Goal: Check status: Check status

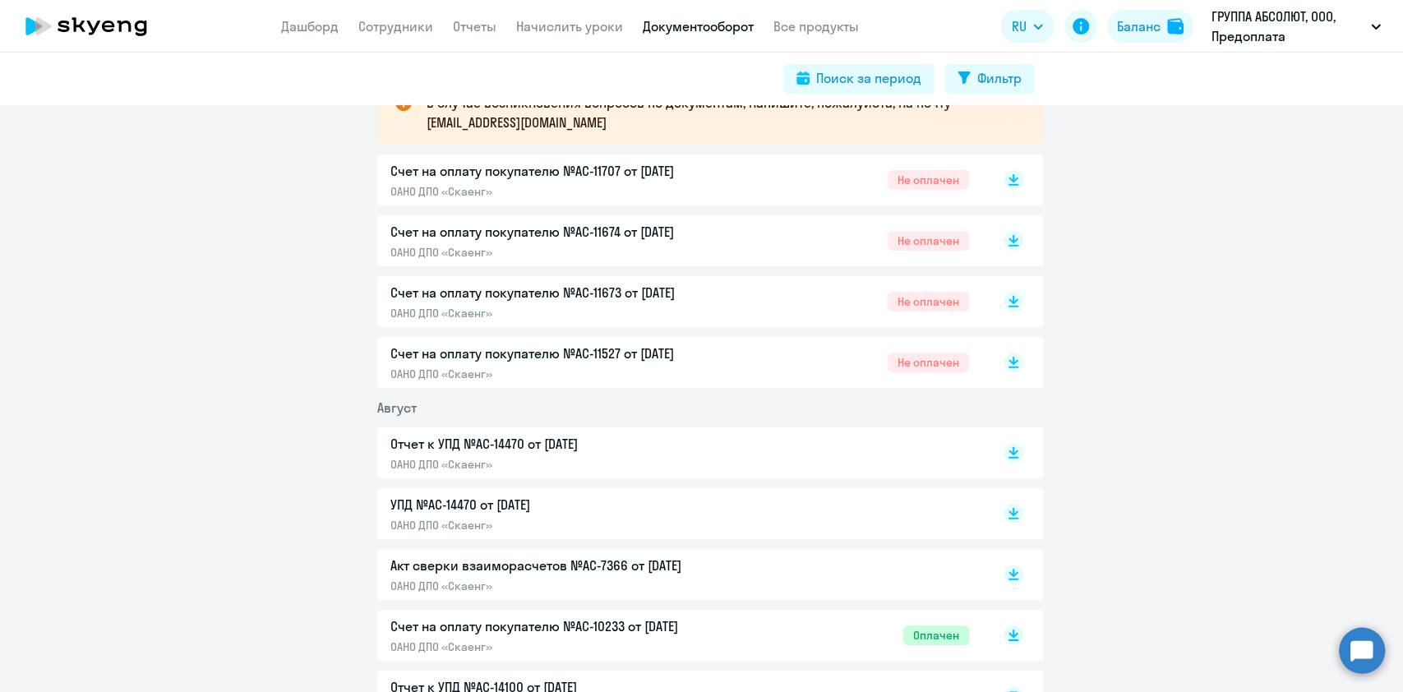
scroll to position [329, 0]
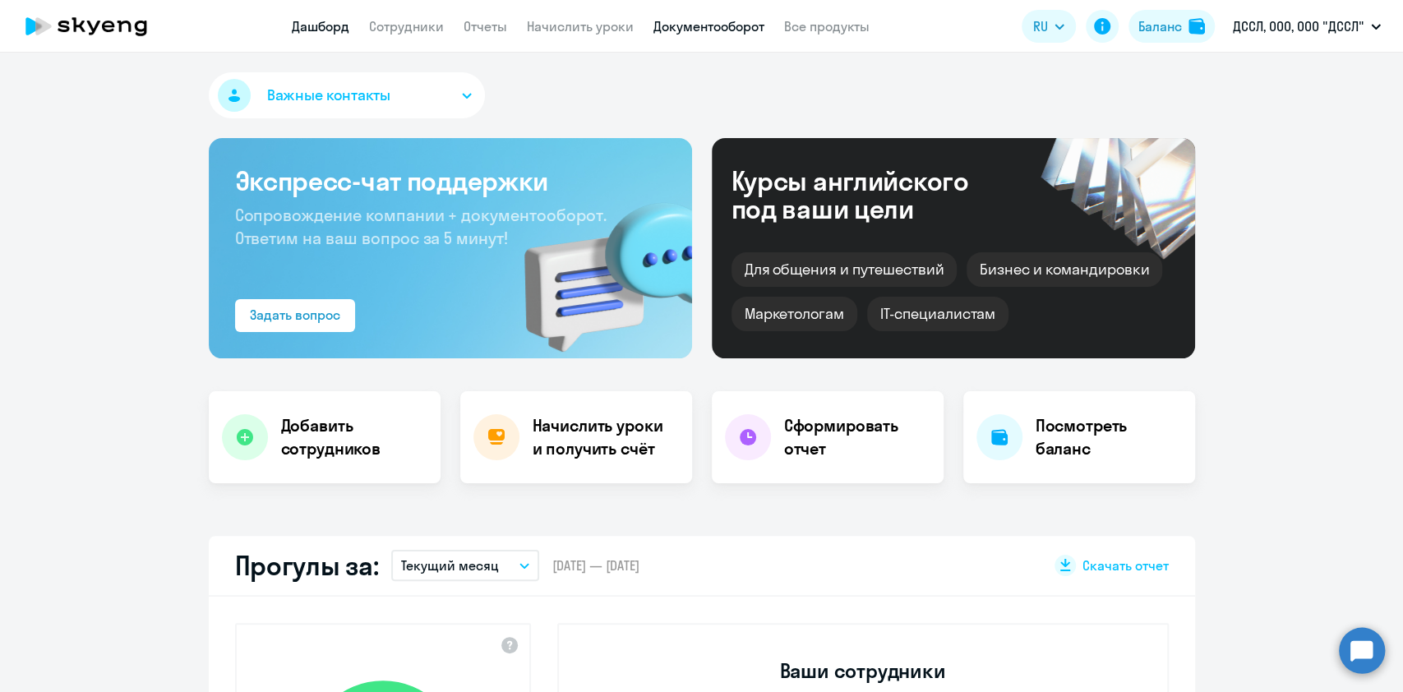
select select "30"
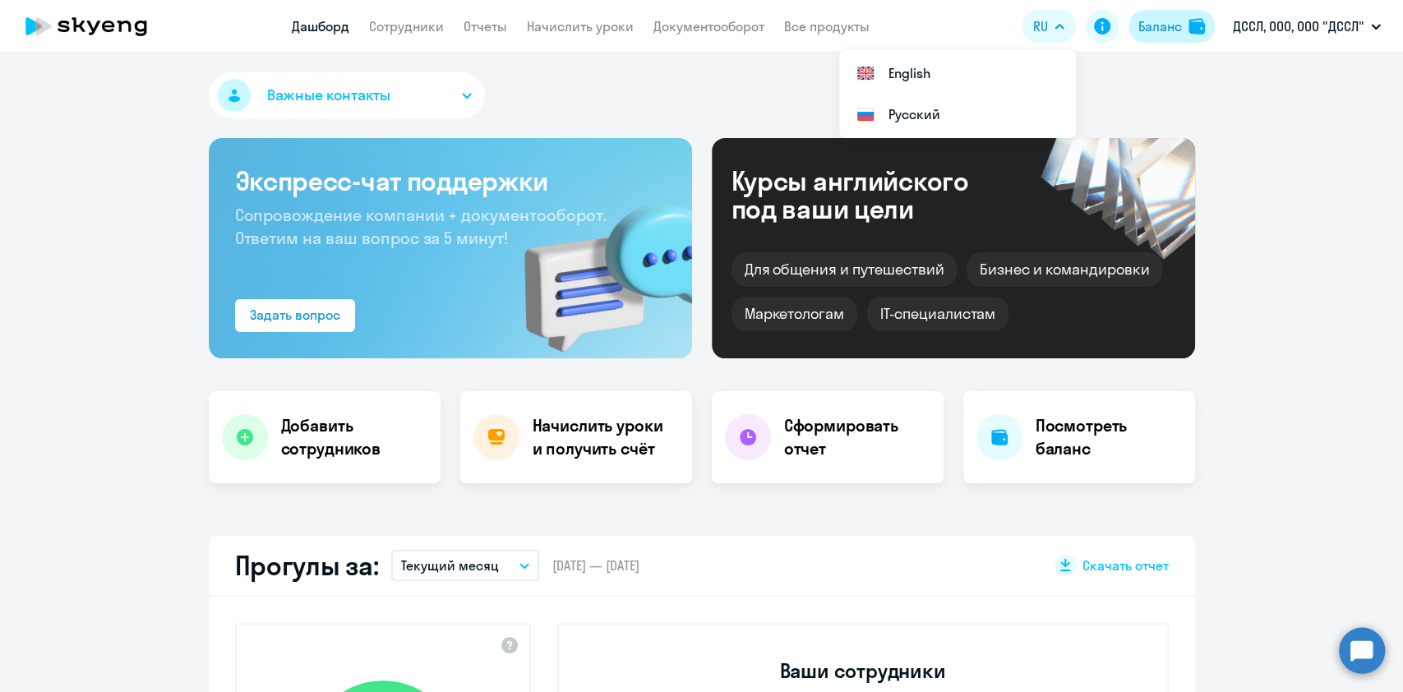
click at [1170, 36] on button "Баланс" at bounding box center [1171, 26] width 86 height 33
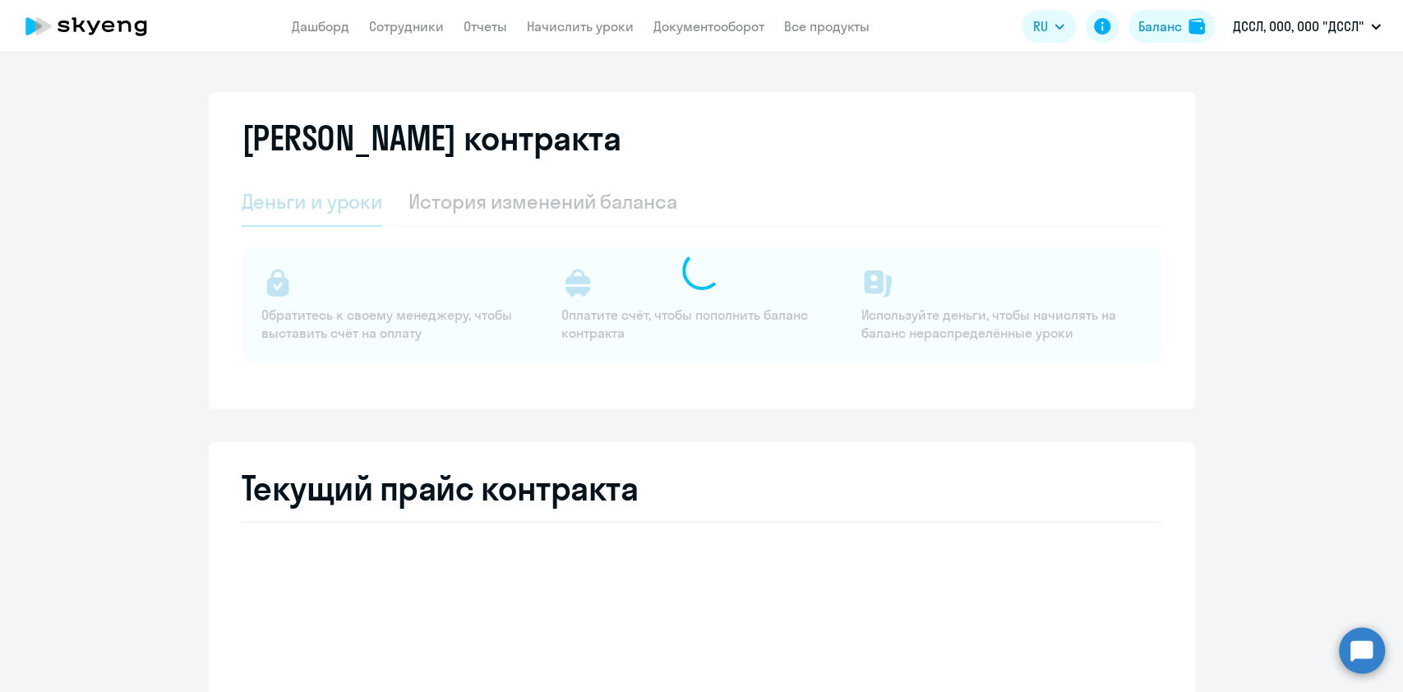
select select "english_adult_not_native_speaker"
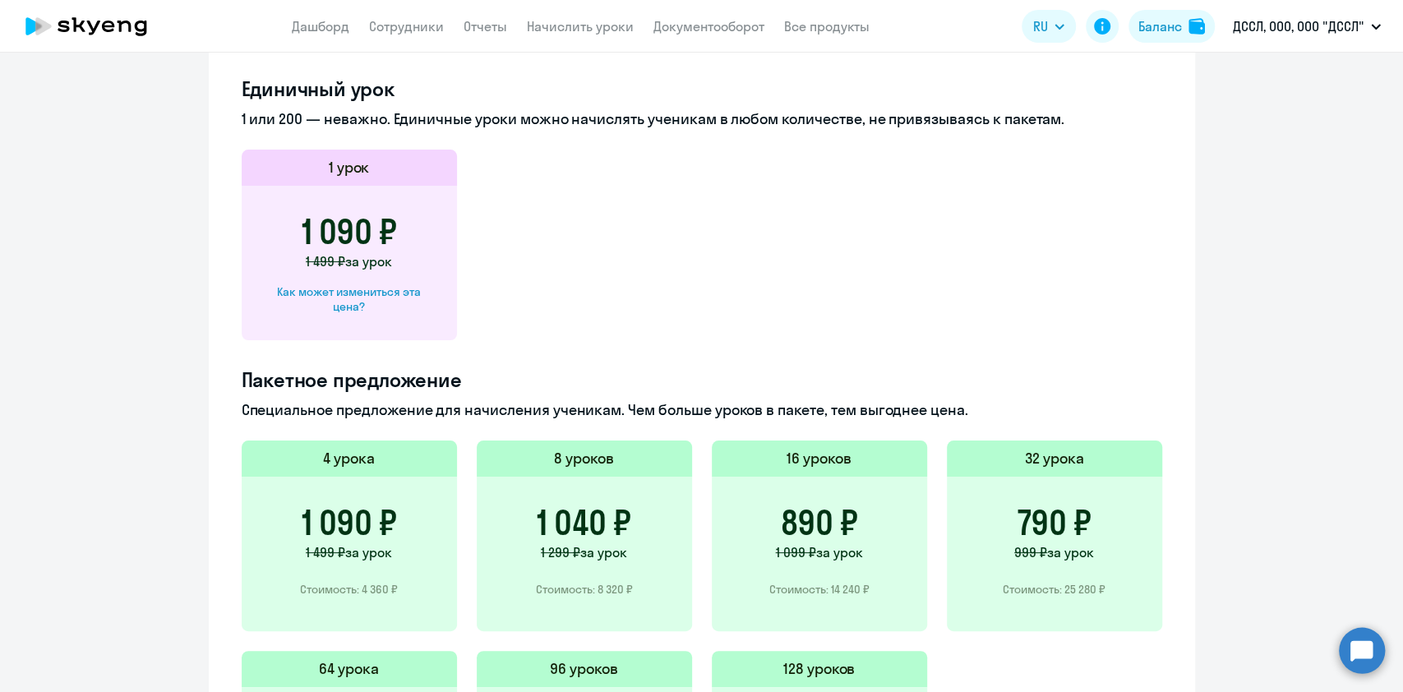
scroll to position [986, 0]
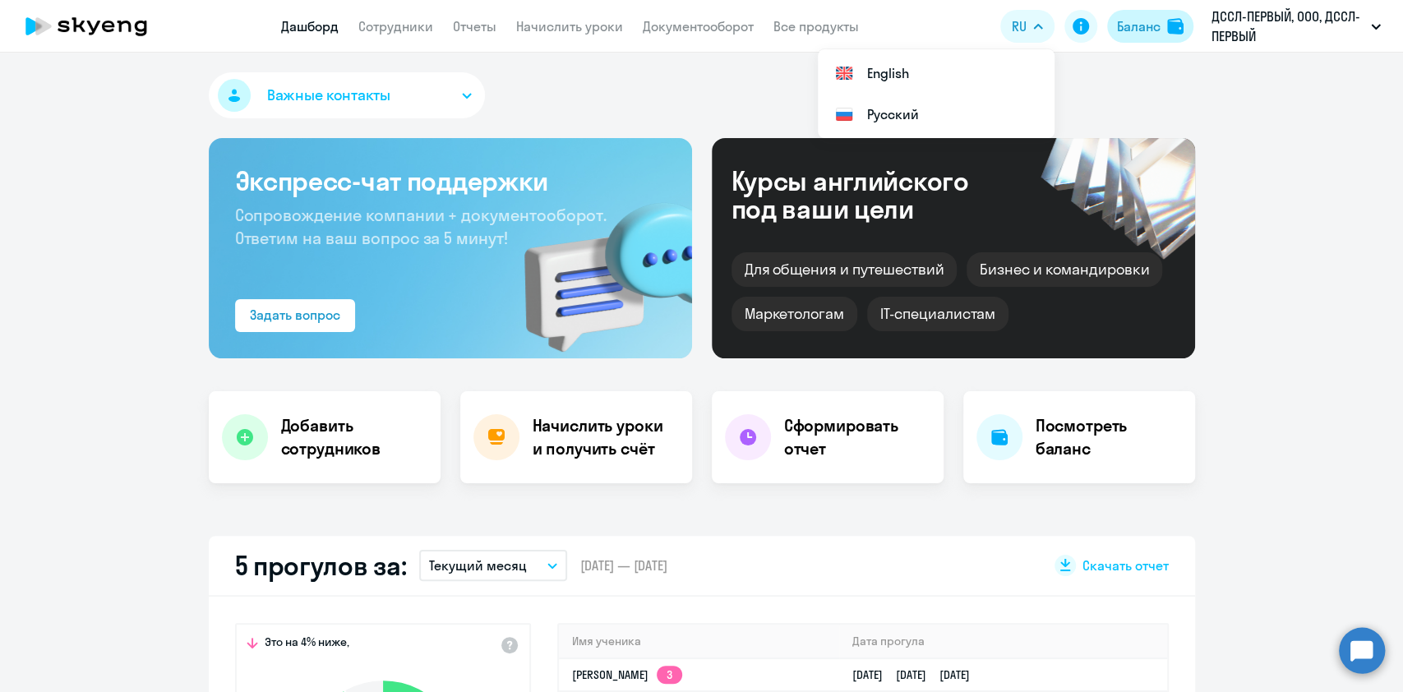
click at [1151, 24] on div "Баланс" at bounding box center [1139, 26] width 44 height 20
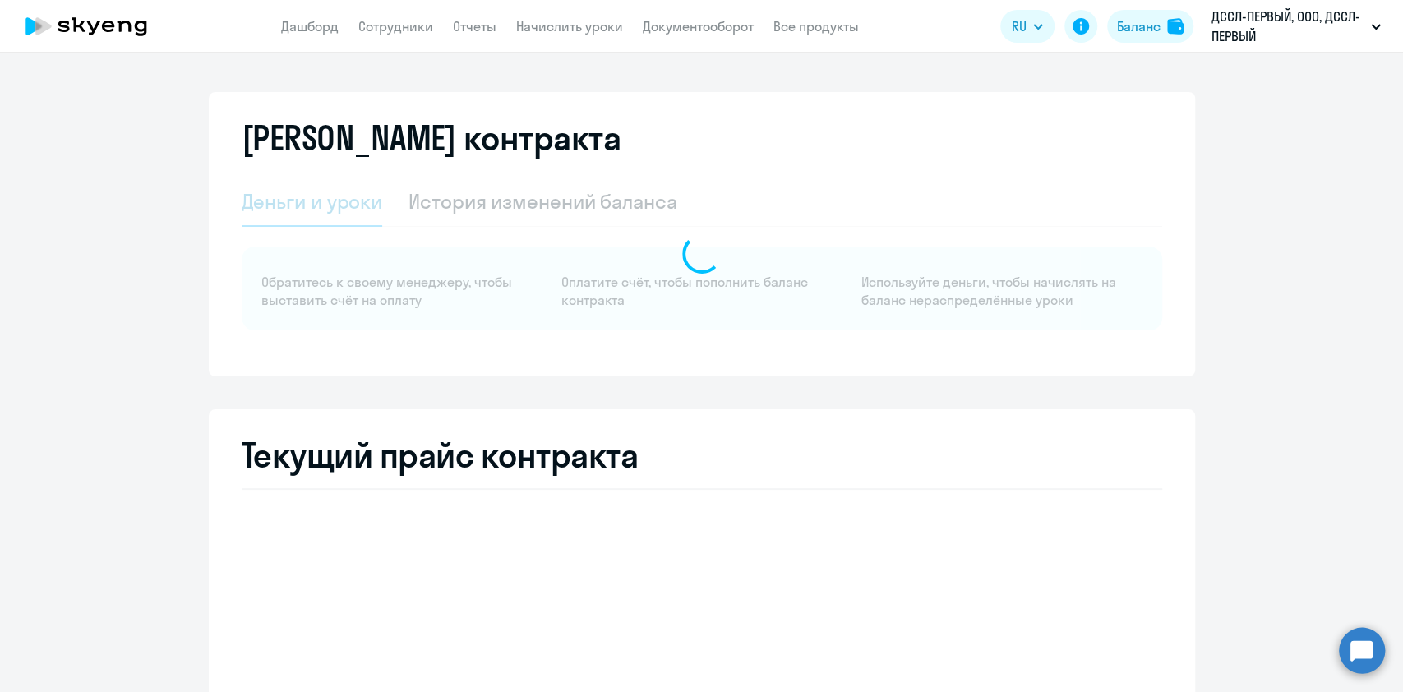
select select "english_adult_not_native_speaker"
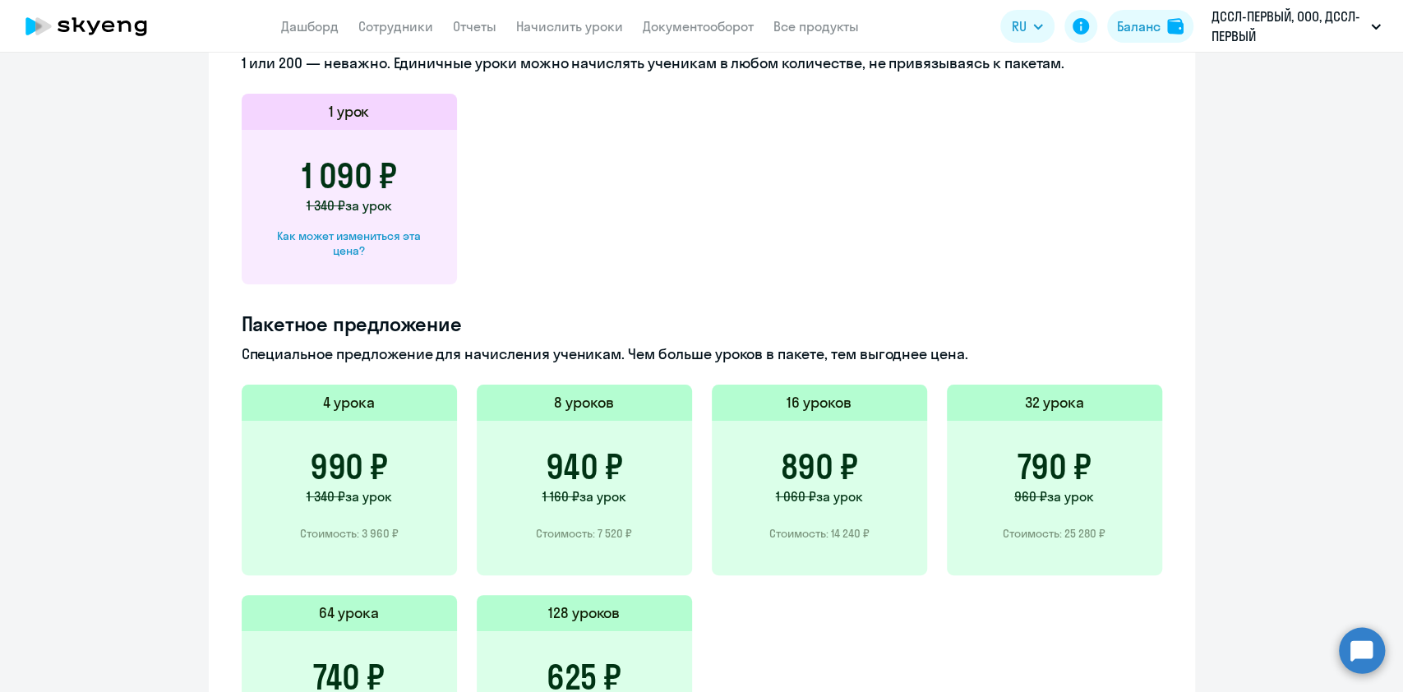
scroll to position [986, 0]
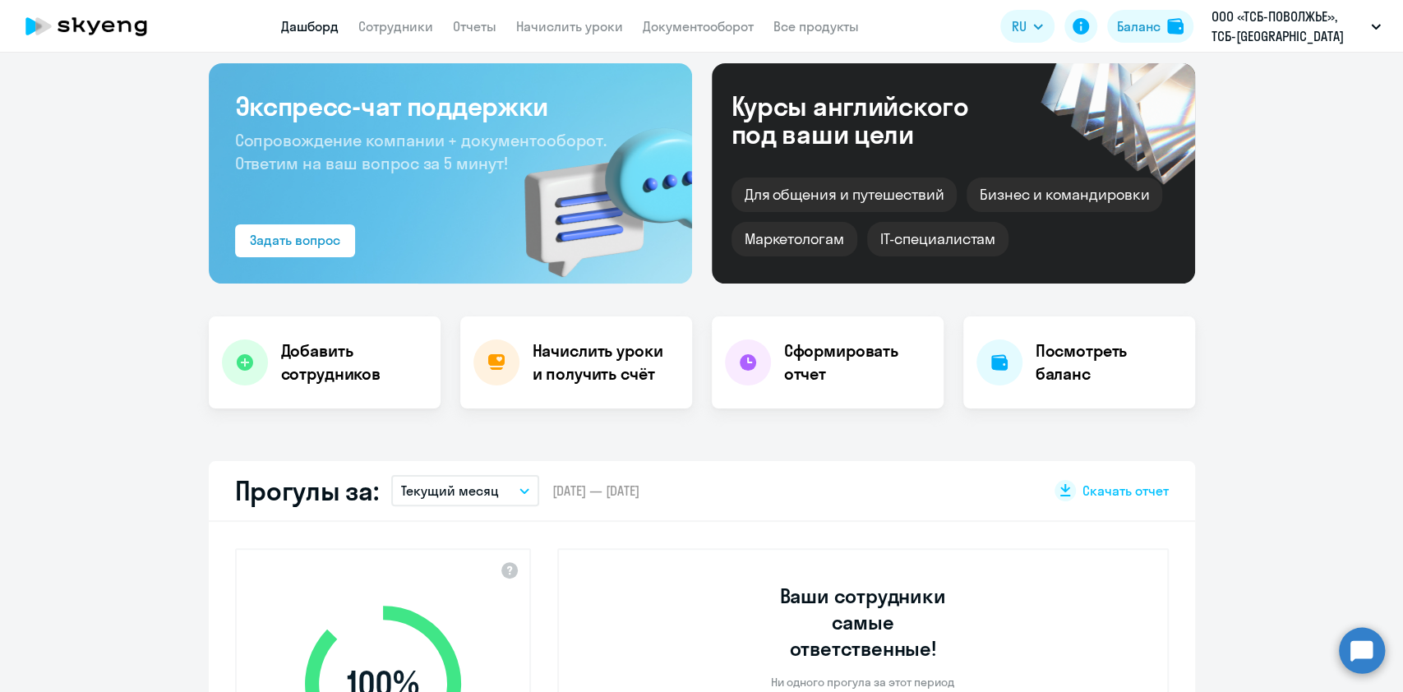
scroll to position [109, 0]
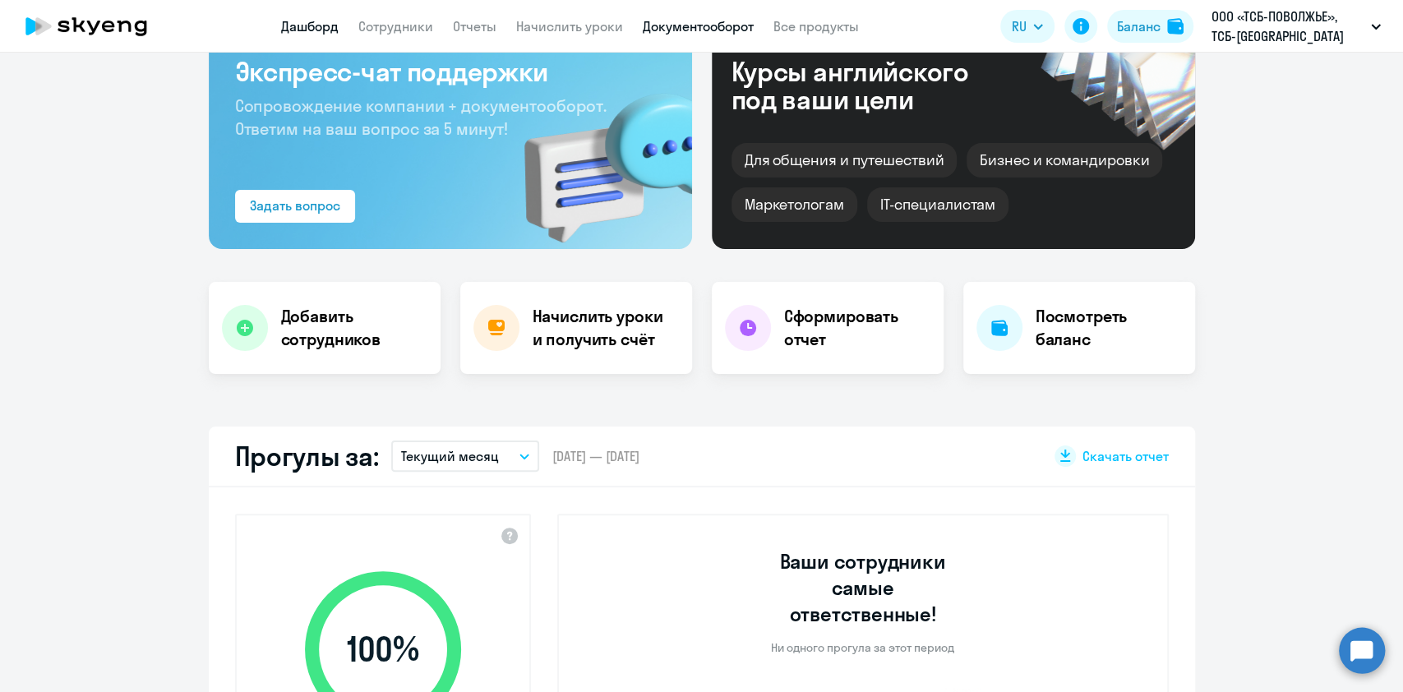
select select "30"
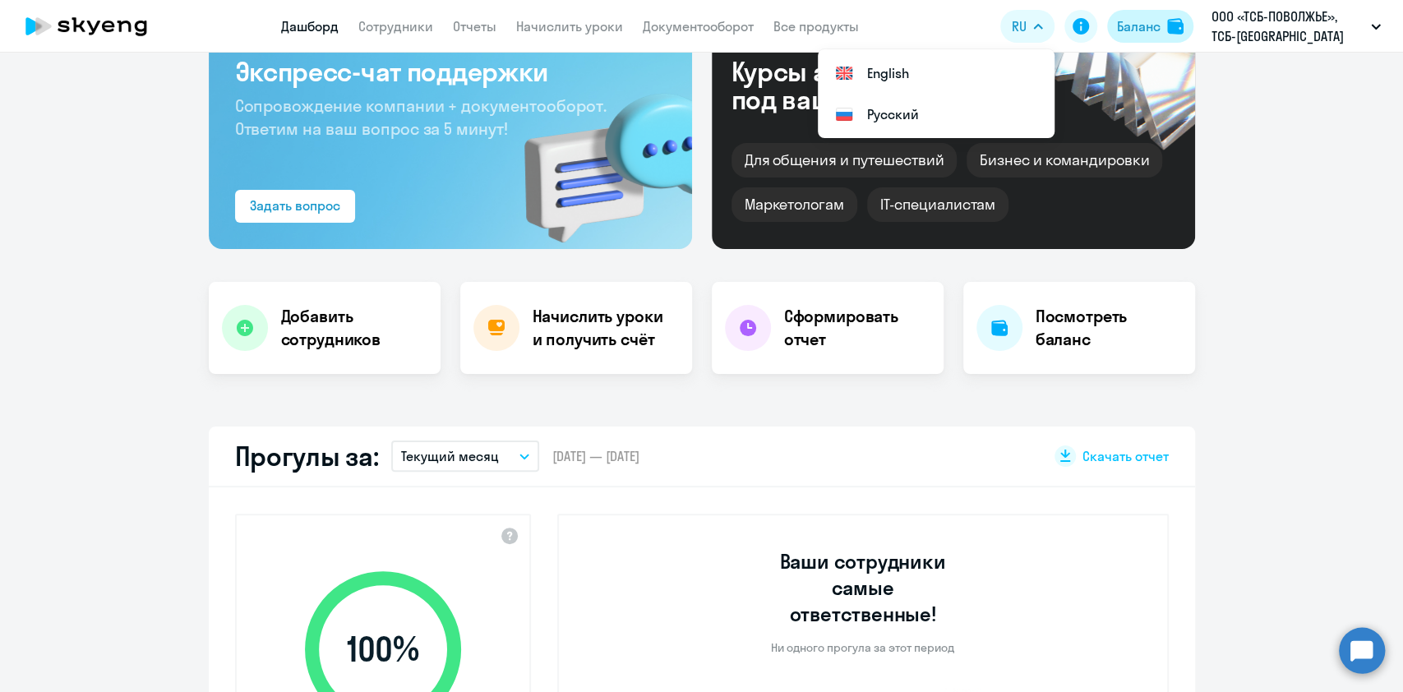
click at [1124, 13] on button "Баланс" at bounding box center [1150, 26] width 86 height 33
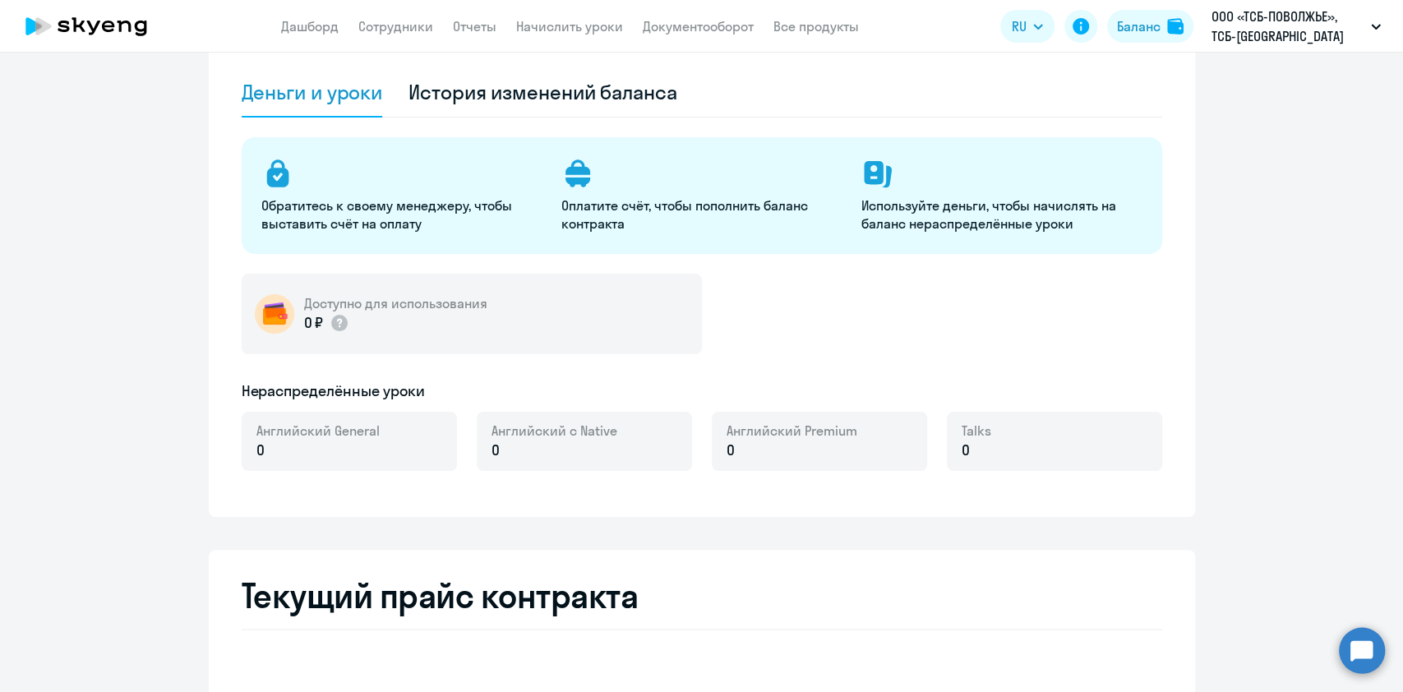
select select "english_adult_not_native_speaker"
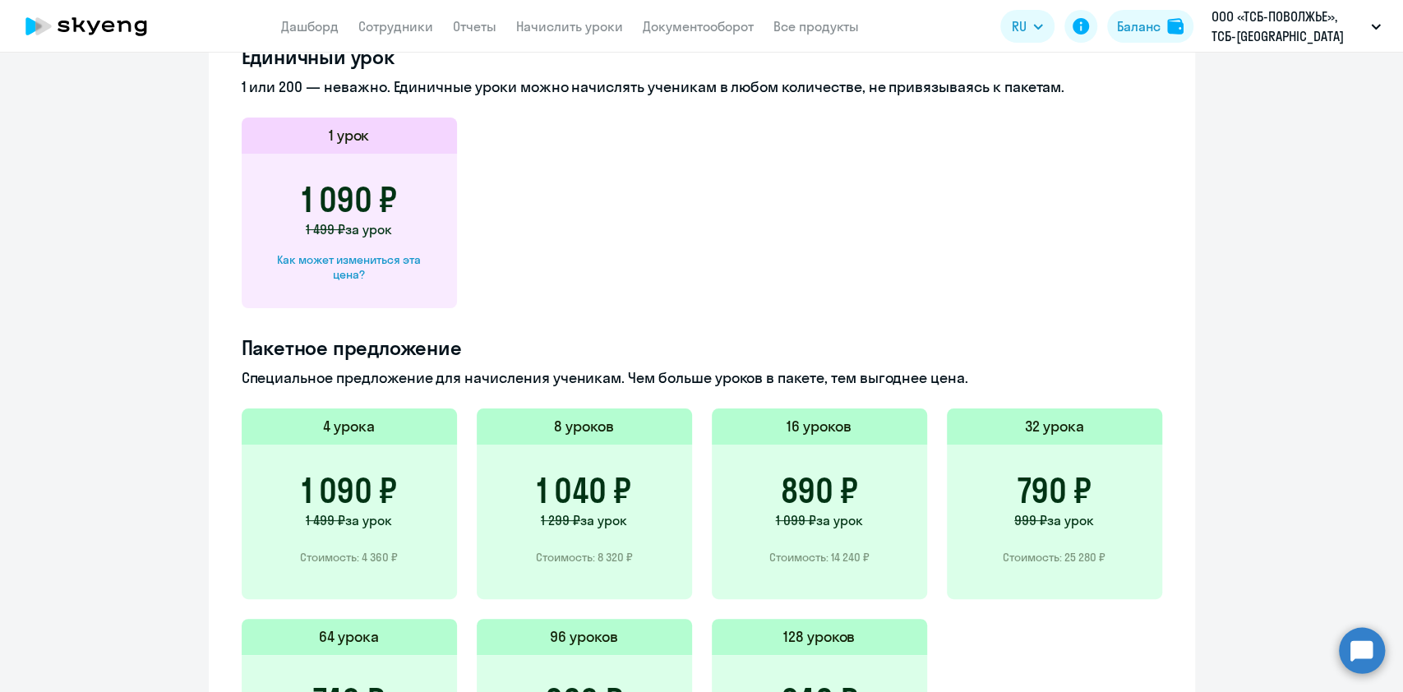
scroll to position [968, 0]
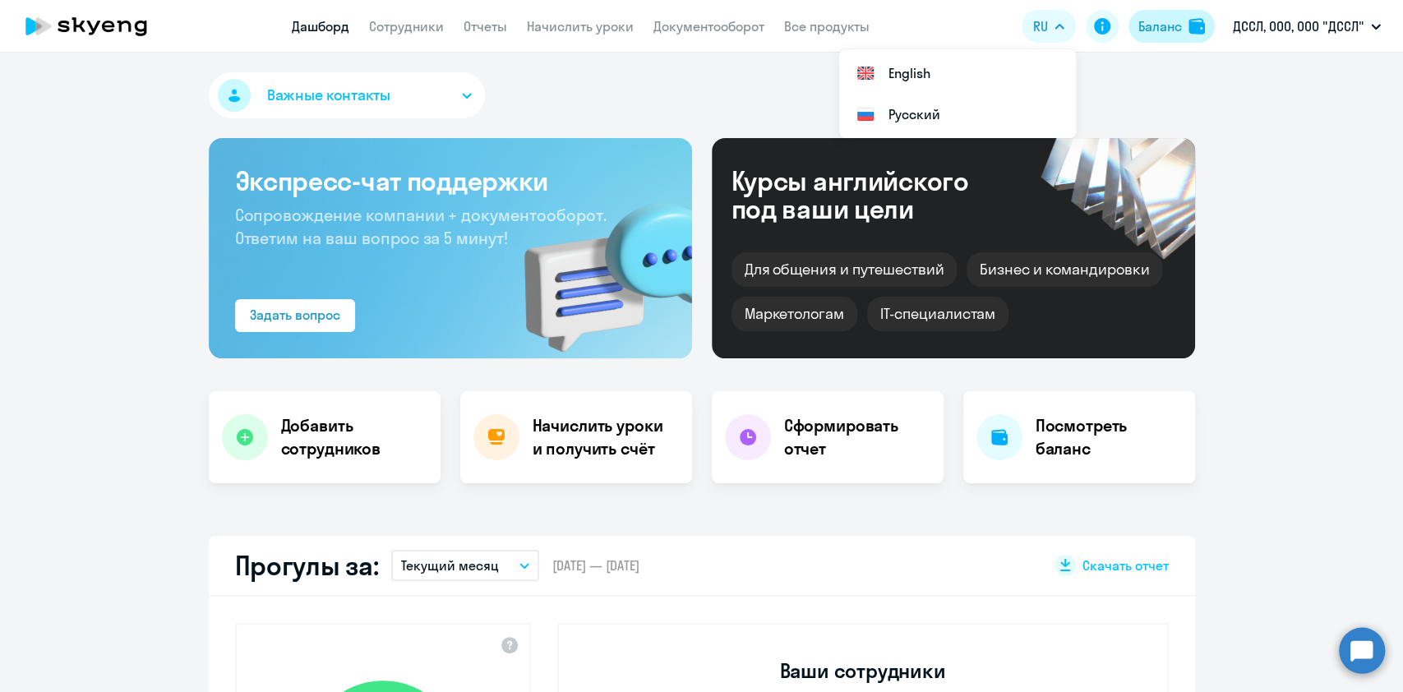
click at [1143, 28] on div "Баланс" at bounding box center [1160, 26] width 44 height 20
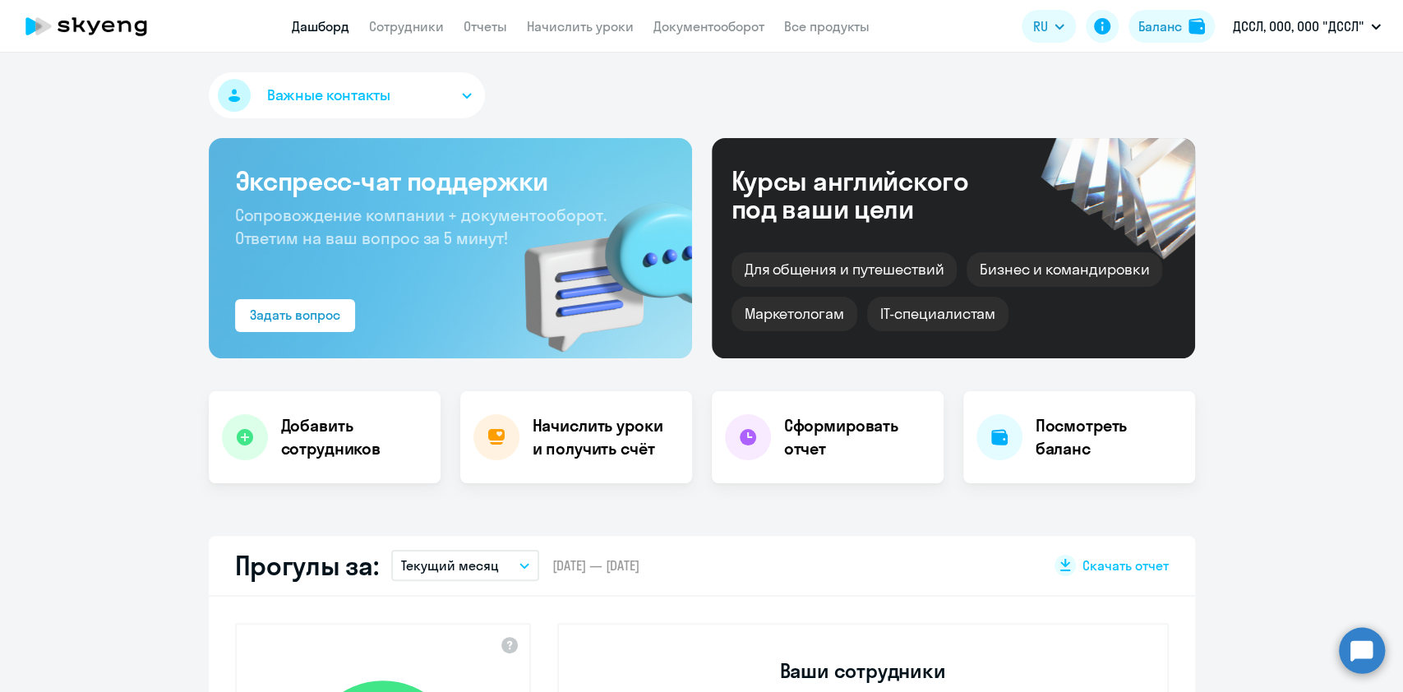
select select "english_adult_not_native_speaker"
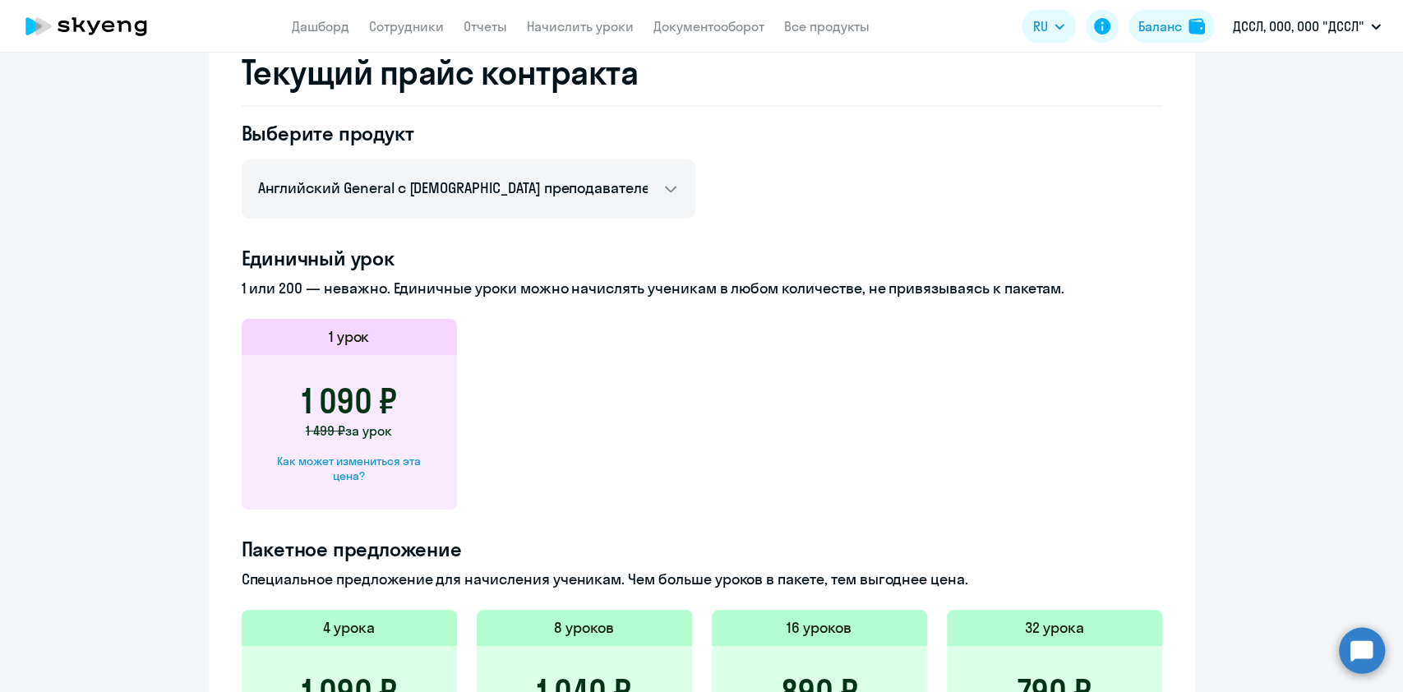
scroll to position [1078, 0]
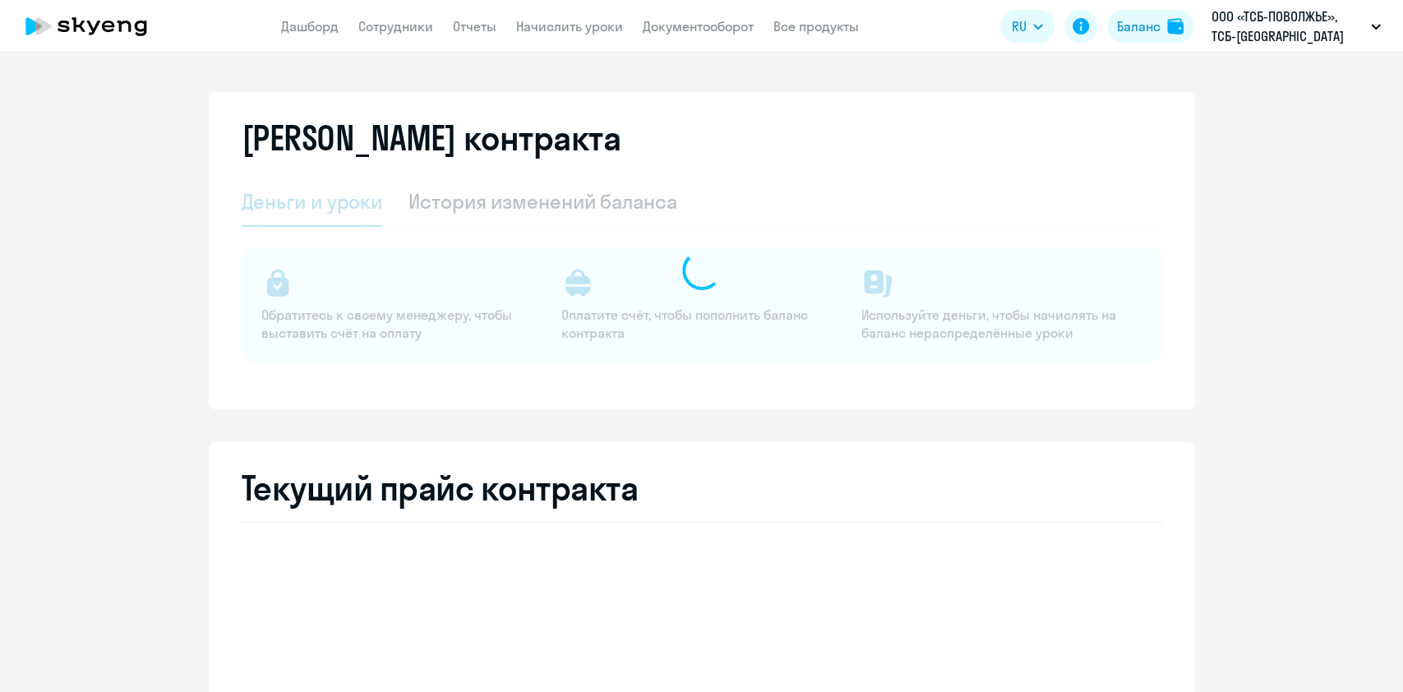
select select "english_adult_not_native_speaker"
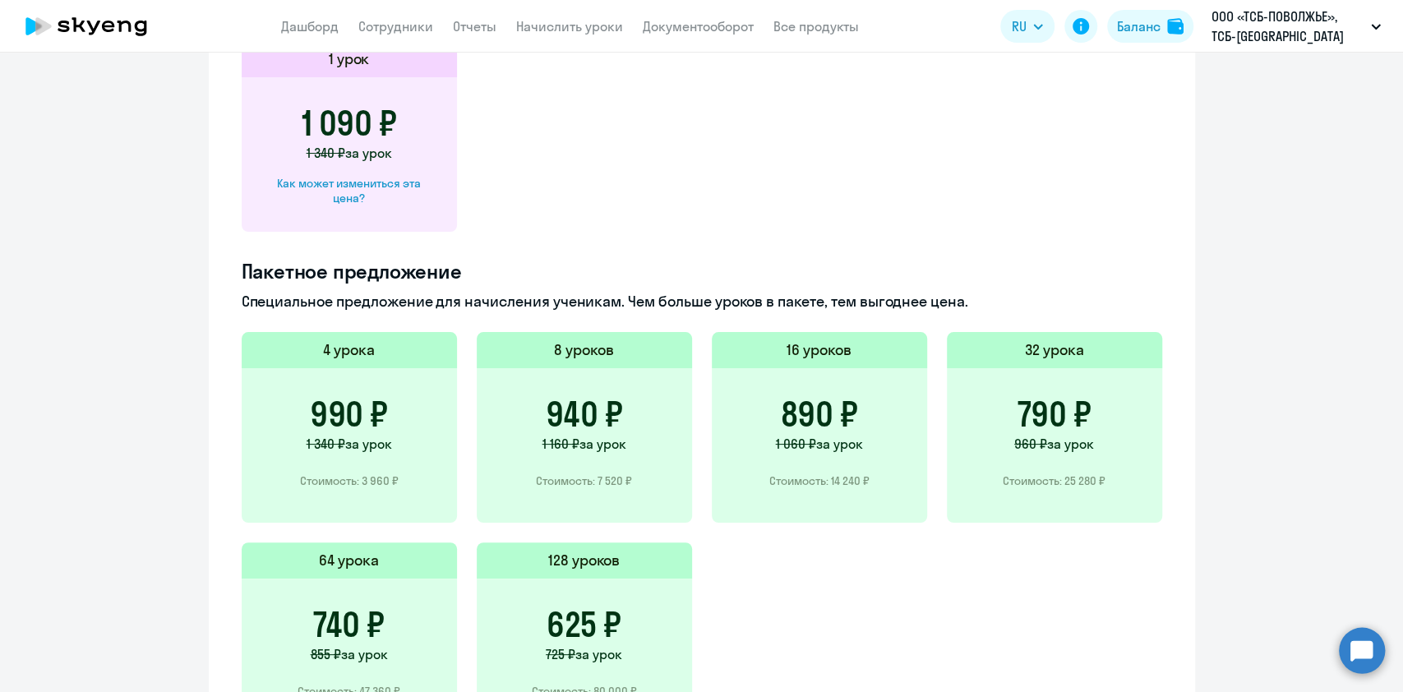
scroll to position [1078, 0]
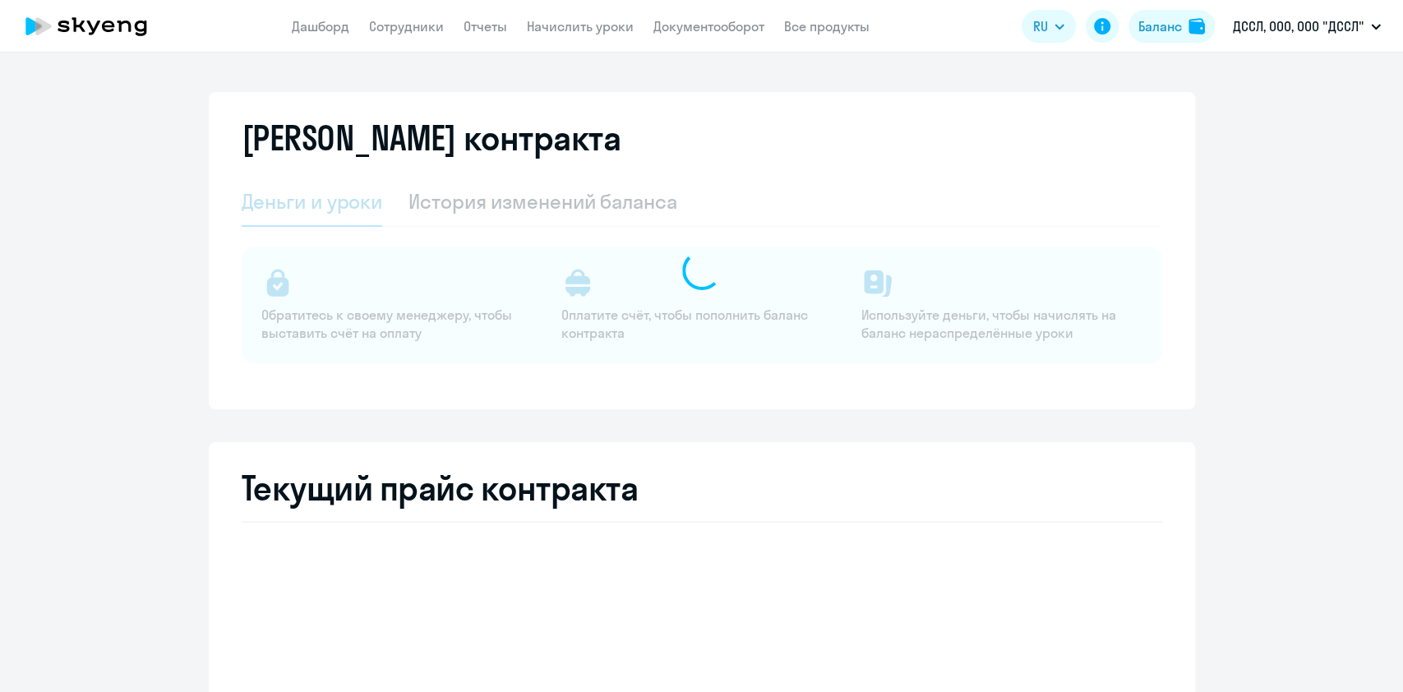
select select "english_adult_not_native_speaker"
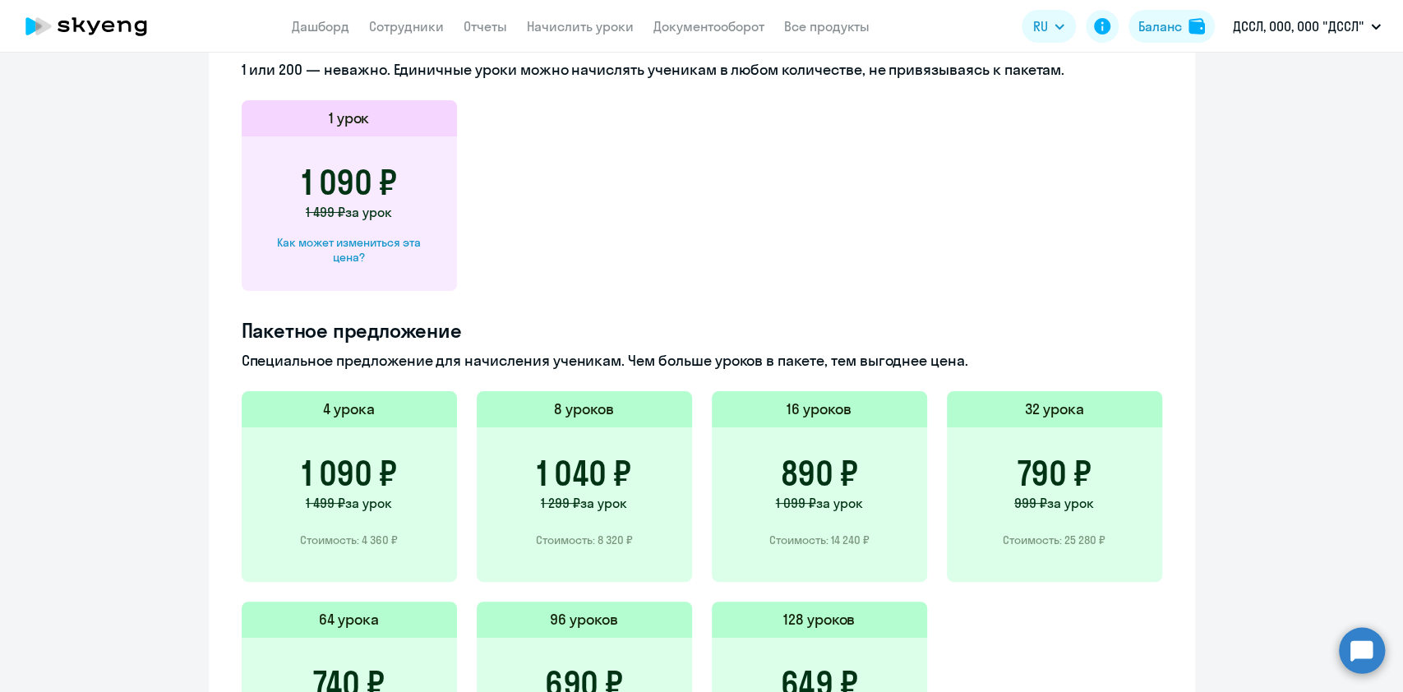
scroll to position [986, 0]
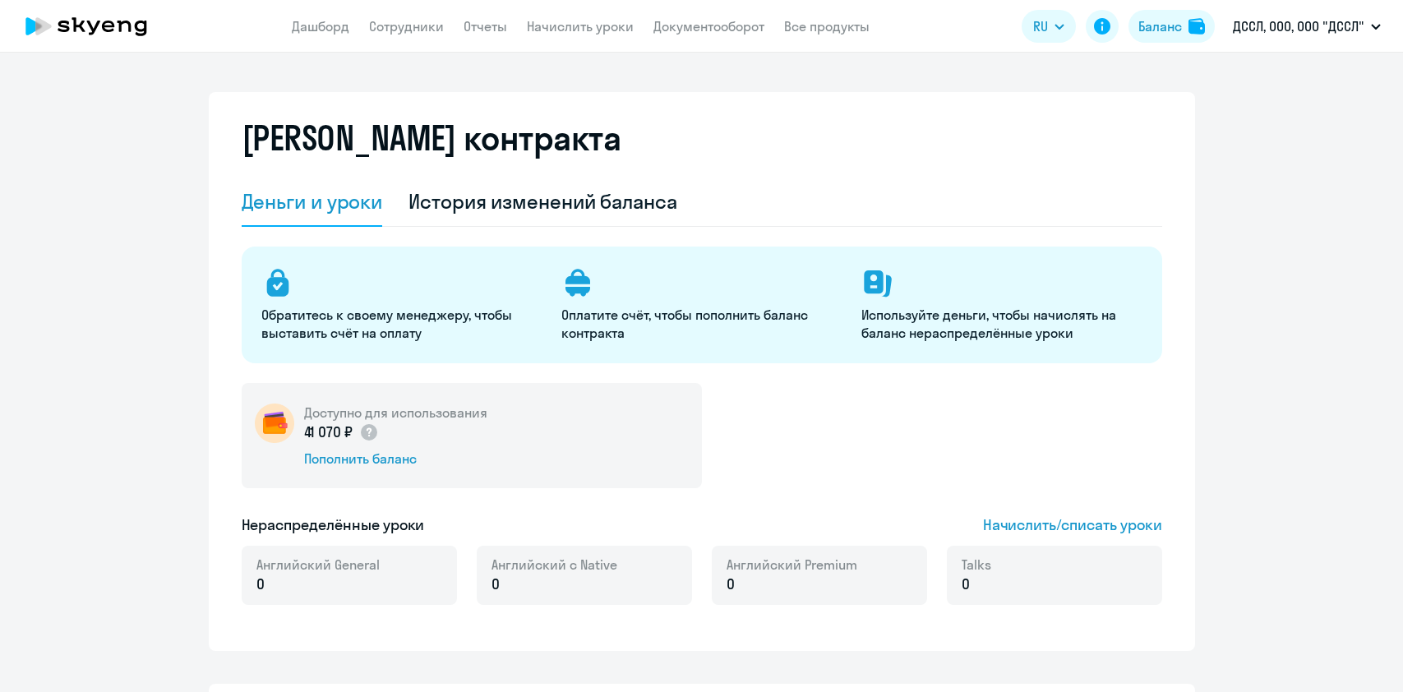
select select "english_adult_not_native_speaker"
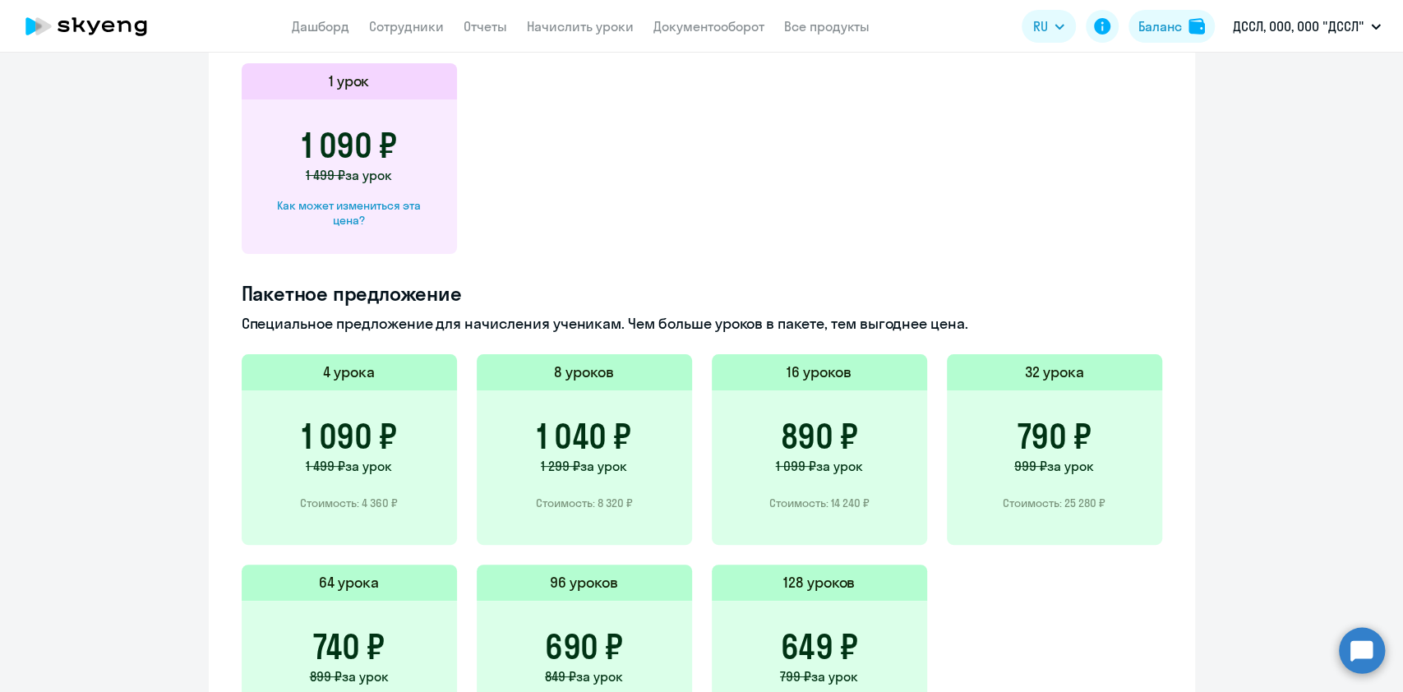
scroll to position [986, 0]
